Goal: Information Seeking & Learning: Learn about a topic

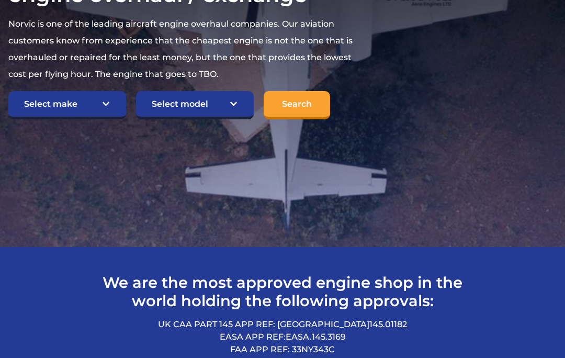
click at [108, 100] on select "Select make TCM Continental Lycoming" at bounding box center [67, 106] width 118 height 28
select select "TCM Continental"
click at [236, 99] on select "Select model American Champion 7KCAB Bellanca Citabria IO-320-E2A Beech 23 Musk…" at bounding box center [195, 105] width 118 height 28
select select "932"
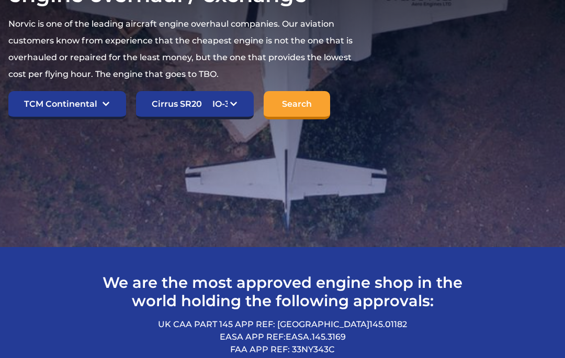
click at [303, 101] on input "Search" at bounding box center [297, 105] width 66 height 28
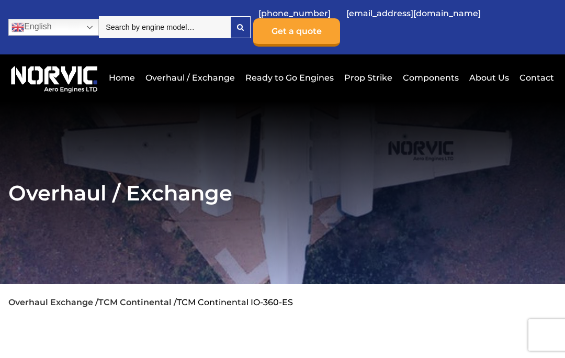
click at [302, 71] on link "Ready to Go Engines" at bounding box center [290, 78] width 94 height 26
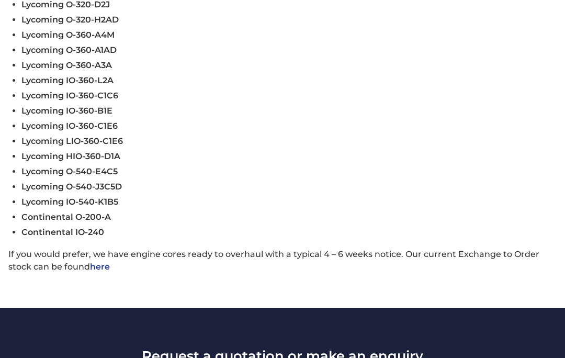
scroll to position [504, 0]
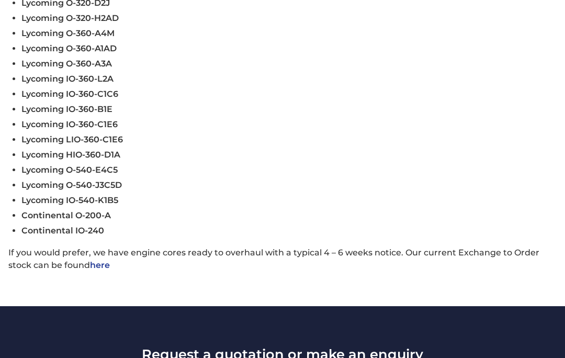
click at [107, 270] on link "here" at bounding box center [100, 265] width 20 height 10
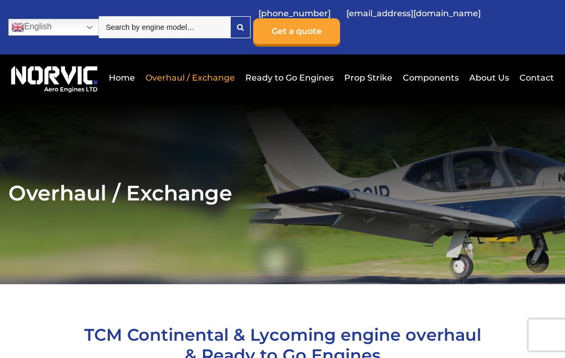
click at [304, 77] on link "Ready to Go Engines" at bounding box center [290, 78] width 94 height 26
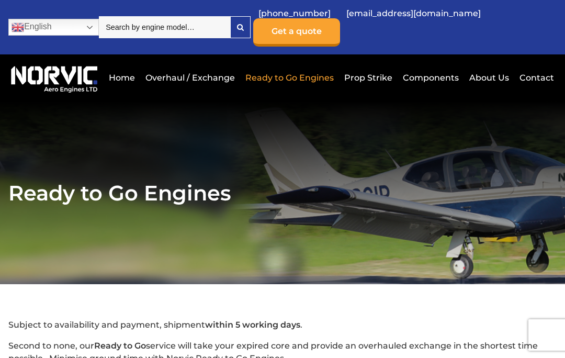
click at [201, 75] on link "Overhaul / Exchange" at bounding box center [190, 78] width 95 height 26
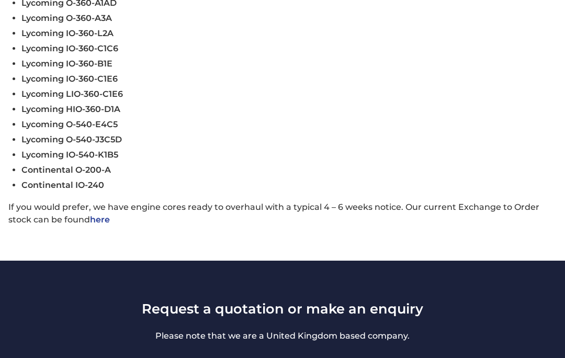
scroll to position [550, 0]
